Goal: Task Accomplishment & Management: Use online tool/utility

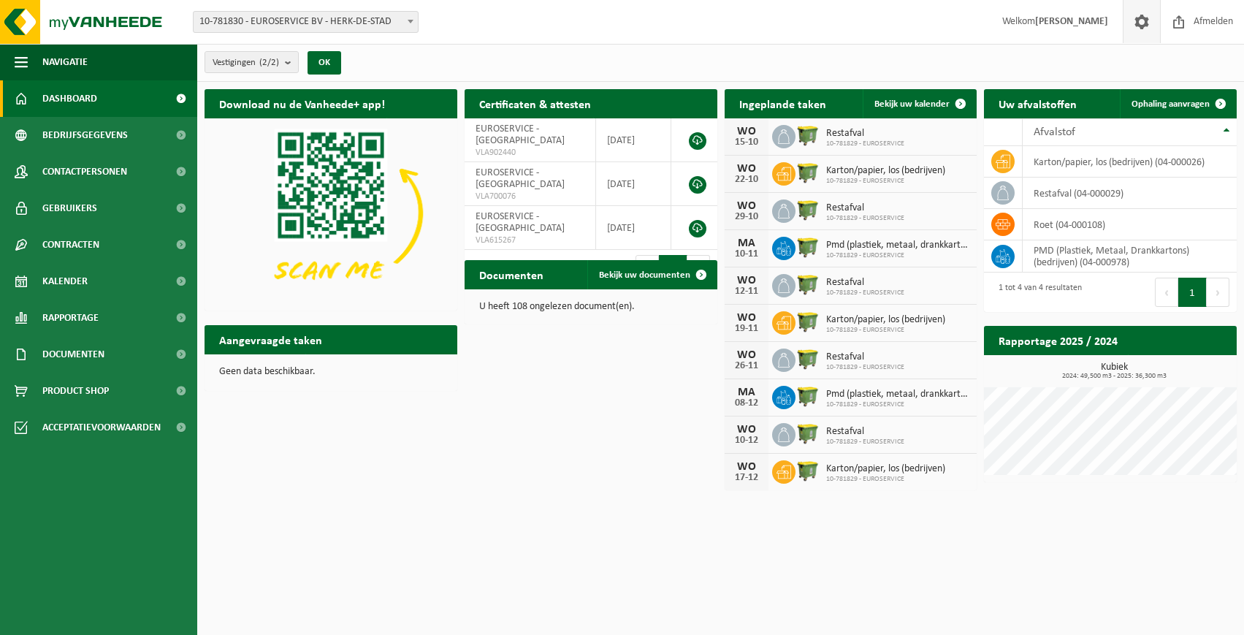
click at [1141, 23] on span at bounding box center [1142, 21] width 22 height 43
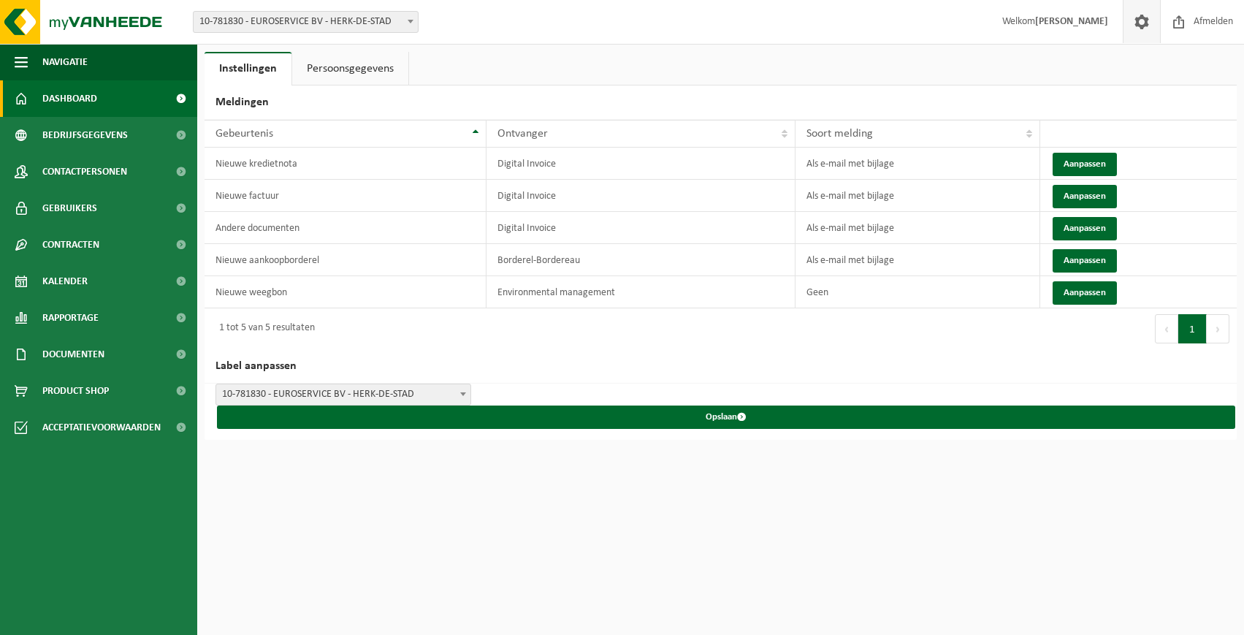
click at [106, 101] on link "Dashboard" at bounding box center [98, 98] width 197 height 37
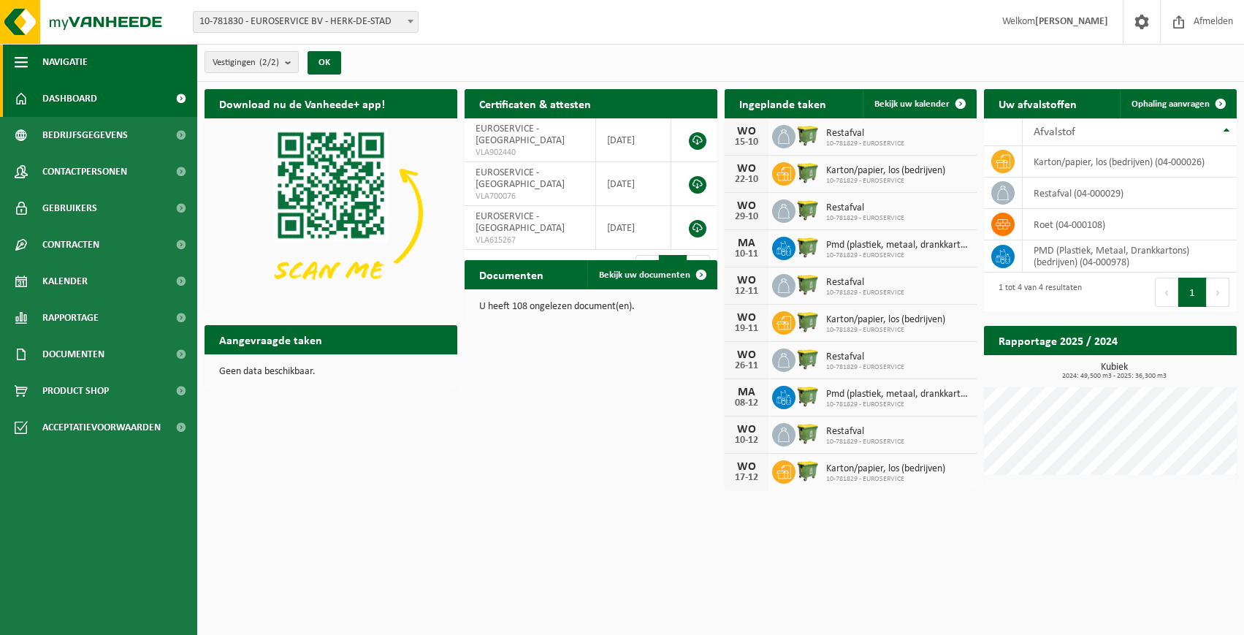
click at [87, 58] on span "Navigatie" at bounding box center [64, 62] width 45 height 37
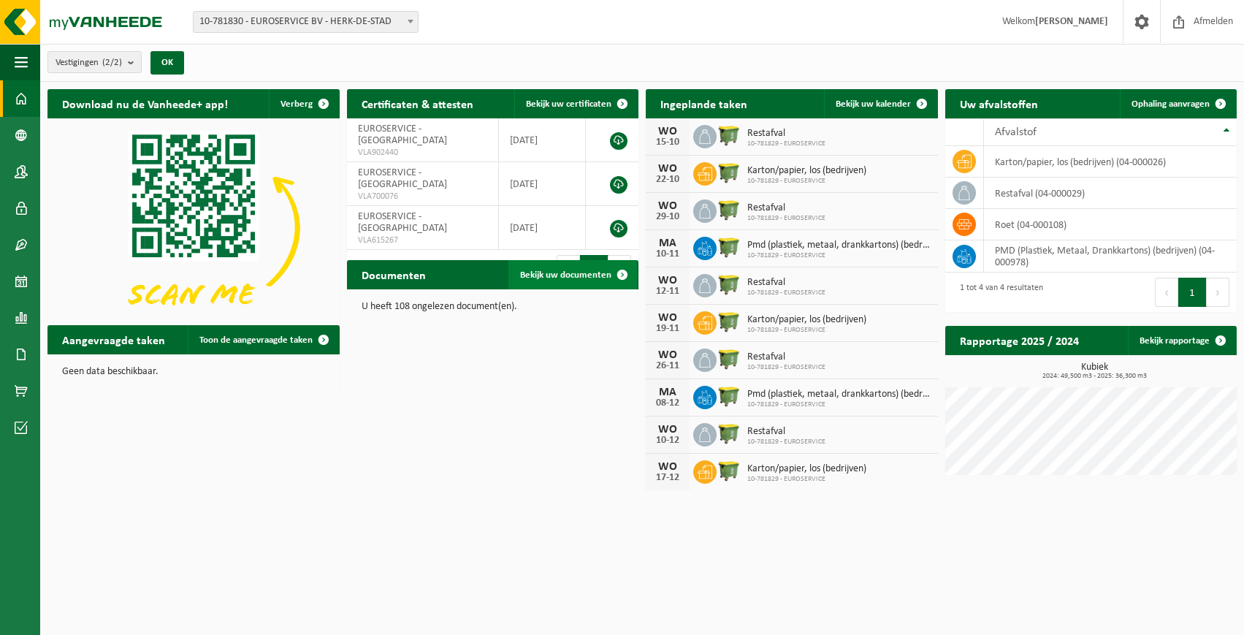
click at [575, 275] on span "Bekijk uw documenten" at bounding box center [565, 274] width 91 height 9
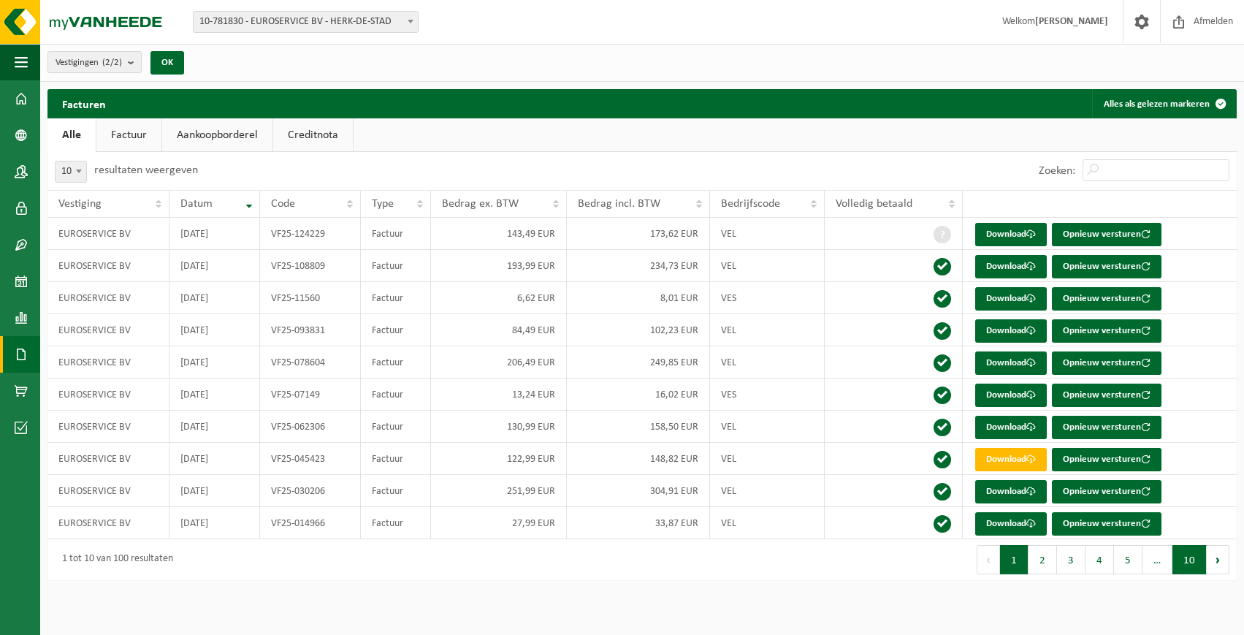
click at [1188, 553] on button "10" at bounding box center [1190, 559] width 34 height 29
click at [1022, 555] on button "1" at bounding box center [1014, 559] width 28 height 29
click at [1041, 555] on button "2" at bounding box center [1043, 559] width 28 height 29
click at [1021, 563] on button "1" at bounding box center [1014, 559] width 28 height 29
click at [121, 64] on count "(2/2)" at bounding box center [112, 62] width 20 height 9
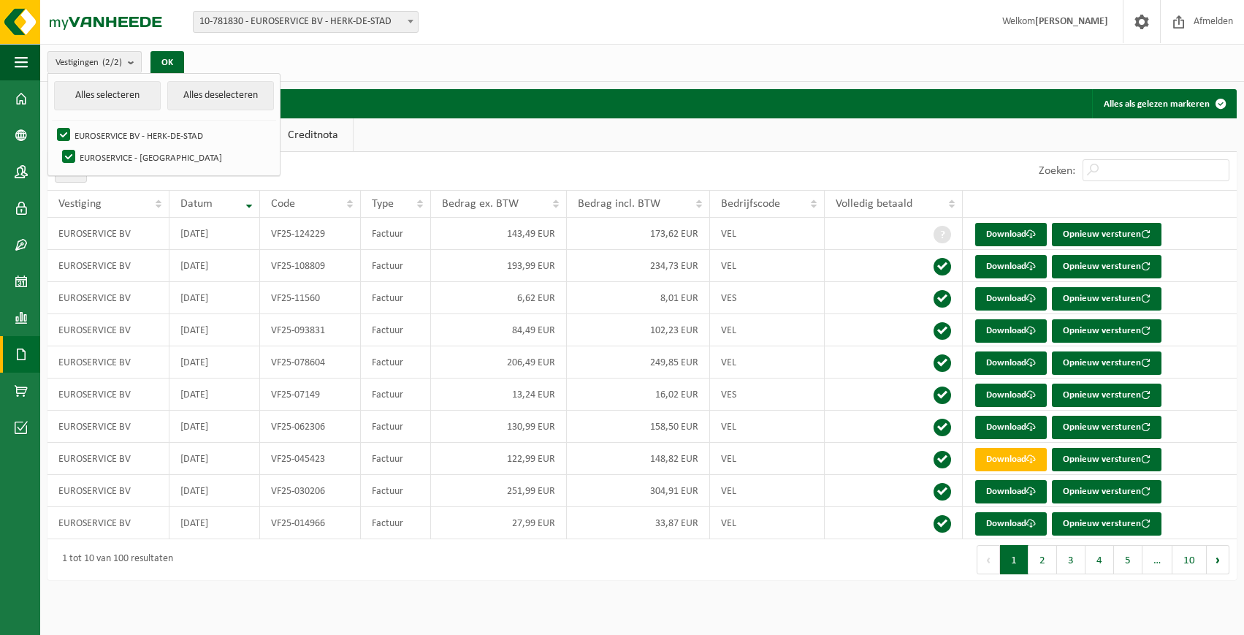
click at [395, 66] on div "Vestigingen (2/2) Alles selecteren Alles deselecteren EUROSERVICE BV - HERK-DE-…" at bounding box center [642, 63] width 1204 height 38
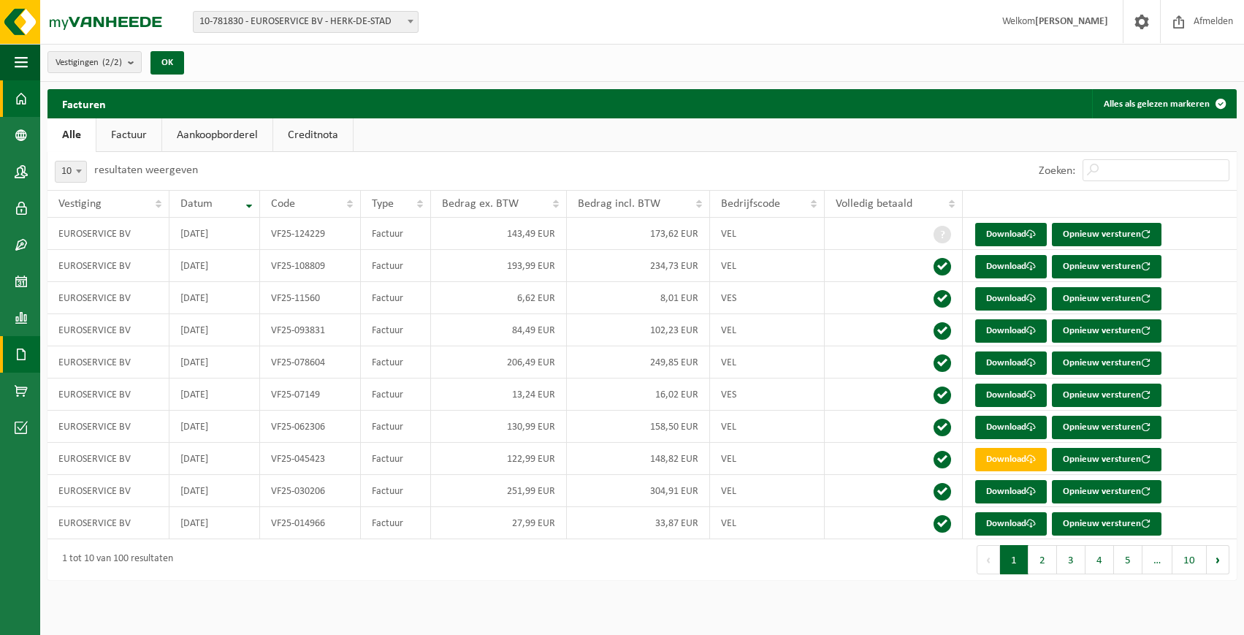
click at [27, 109] on span at bounding box center [21, 98] width 13 height 37
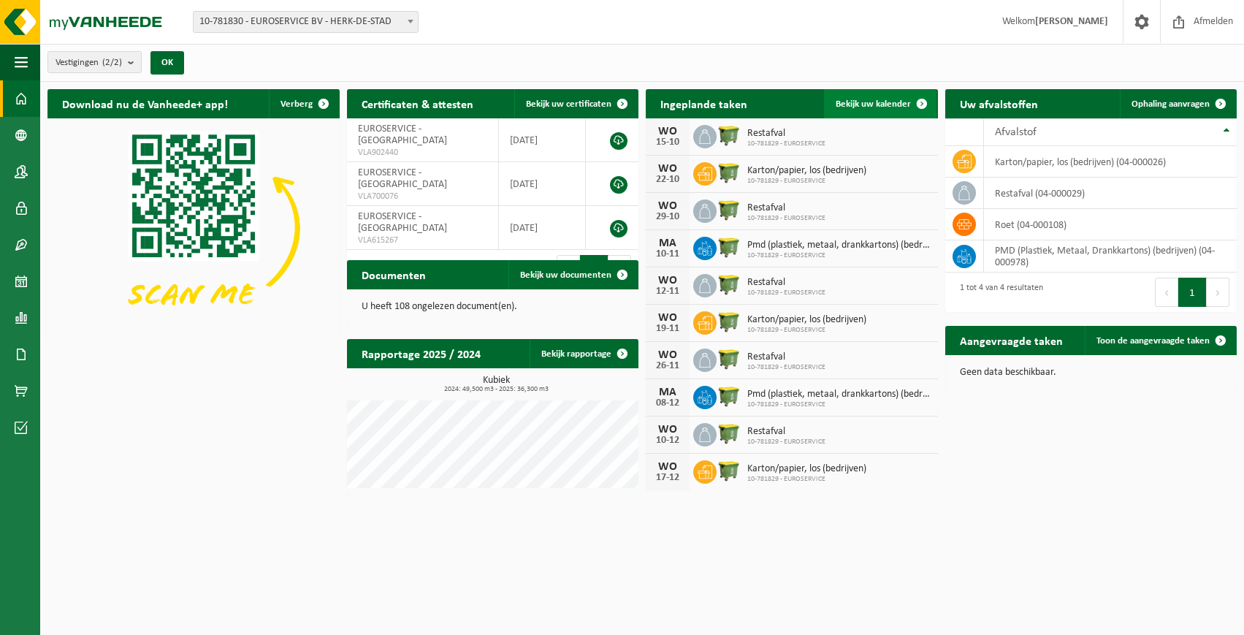
click at [908, 102] on span at bounding box center [921, 103] width 29 height 29
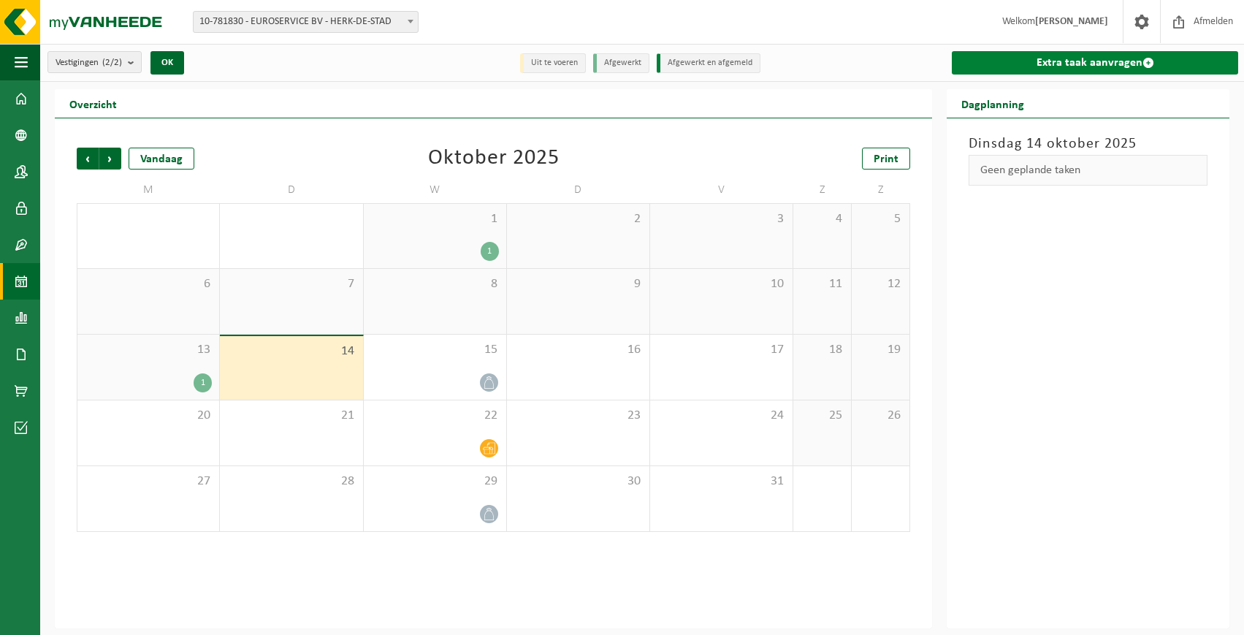
click at [1127, 66] on link "Extra taak aanvragen" at bounding box center [1095, 62] width 286 height 23
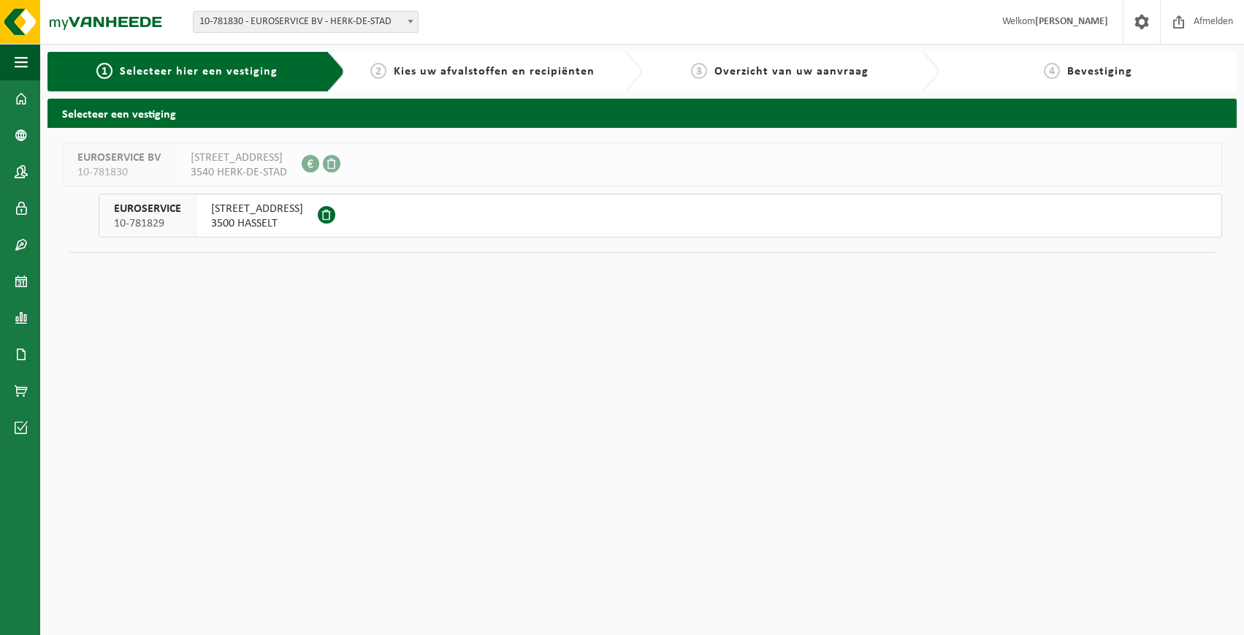
click at [350, 221] on button "[STREET_ADDRESS]" at bounding box center [661, 216] width 1124 height 44
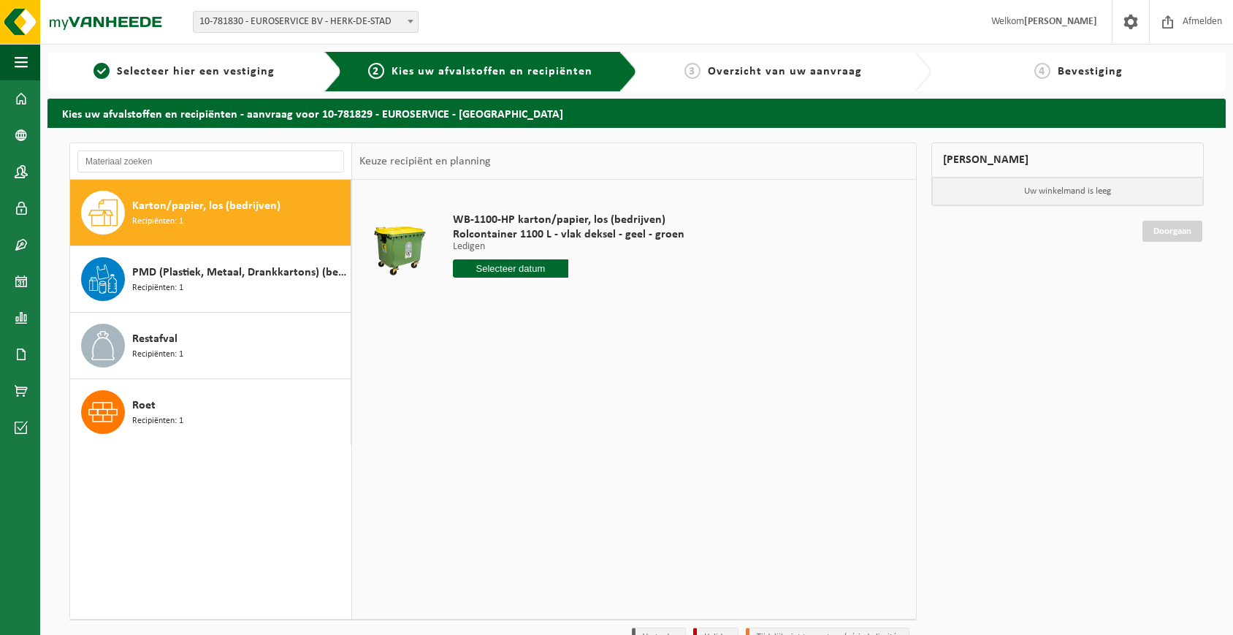
click at [476, 270] on input "text" at bounding box center [511, 268] width 116 height 18
click at [771, 348] on div "WB-1100-HP karton/papier, los (bedrijven) Rolcontainer 1100 L - vlak deksel - g…" at bounding box center [634, 399] width 564 height 438
